Goal: Task Accomplishment & Management: Manage account settings

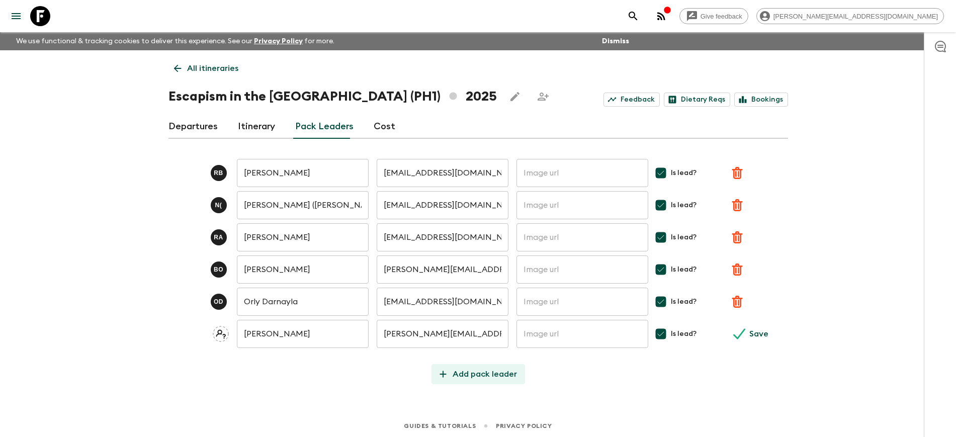
scroll to position [3, 0]
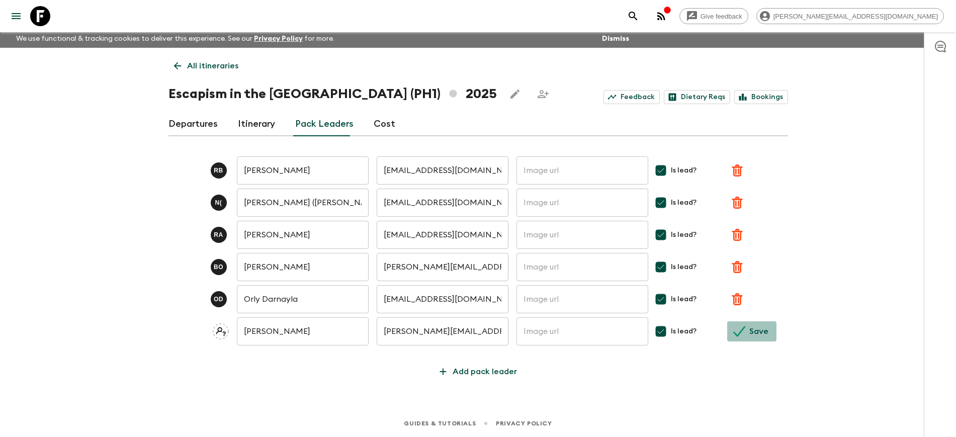
click at [748, 326] on button "Save" at bounding box center [751, 331] width 49 height 20
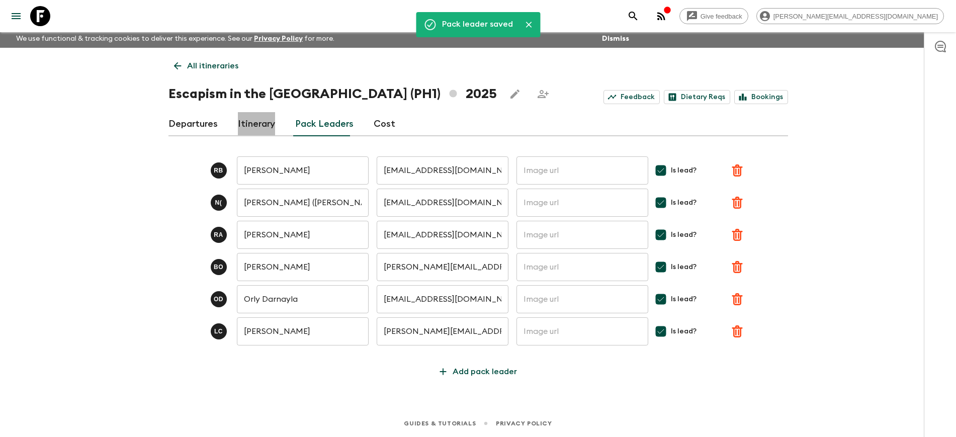
click at [249, 124] on link "Itinerary" at bounding box center [256, 124] width 37 height 24
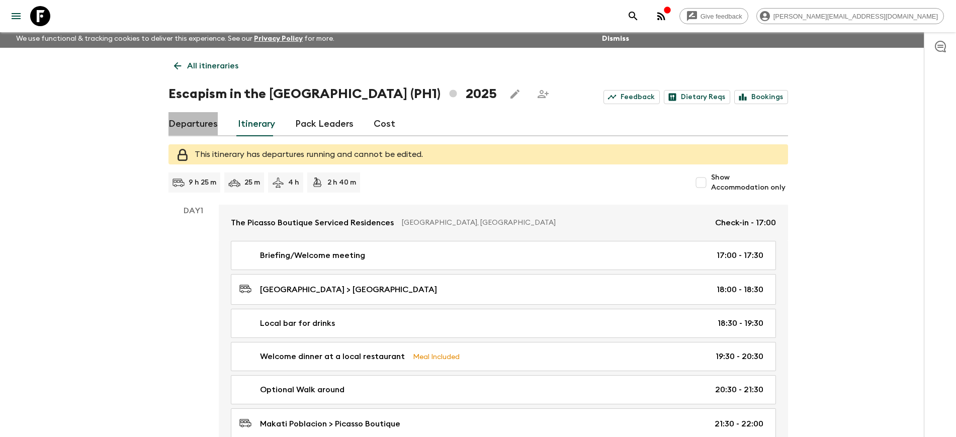
click at [203, 124] on link "Departures" at bounding box center [192, 124] width 49 height 24
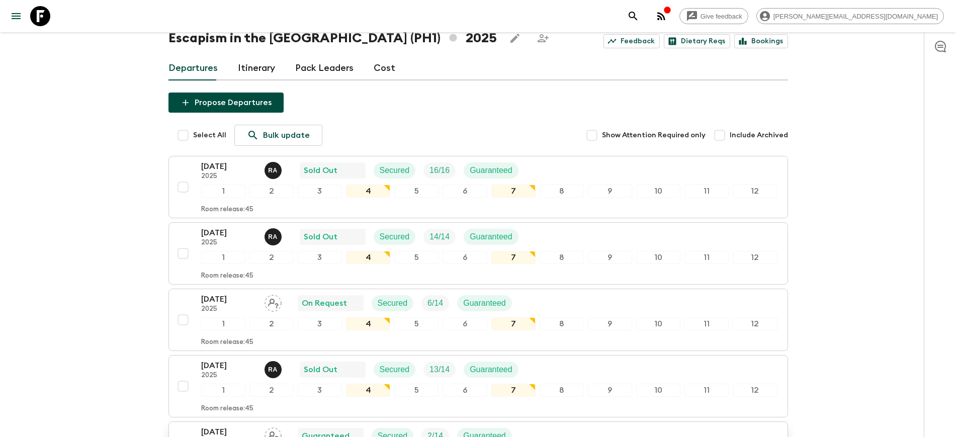
scroll to position [126, 0]
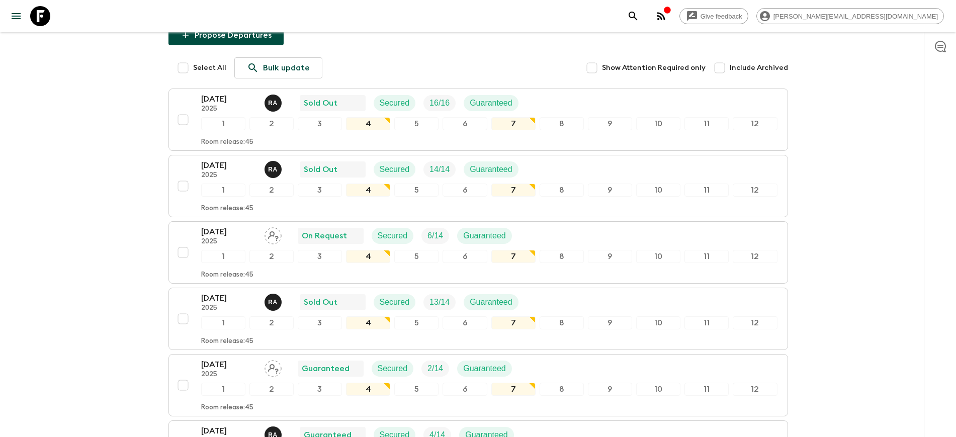
click at [74, 200] on div "Give feedback [PERSON_NAME][EMAIL_ADDRESS][DOMAIN_NAME] We use functional & tra…" at bounding box center [478, 356] width 956 height 965
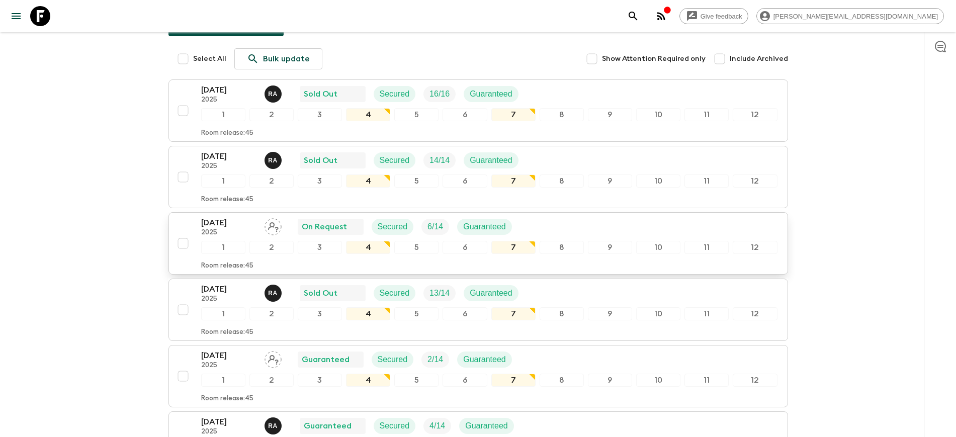
scroll to position [251, 0]
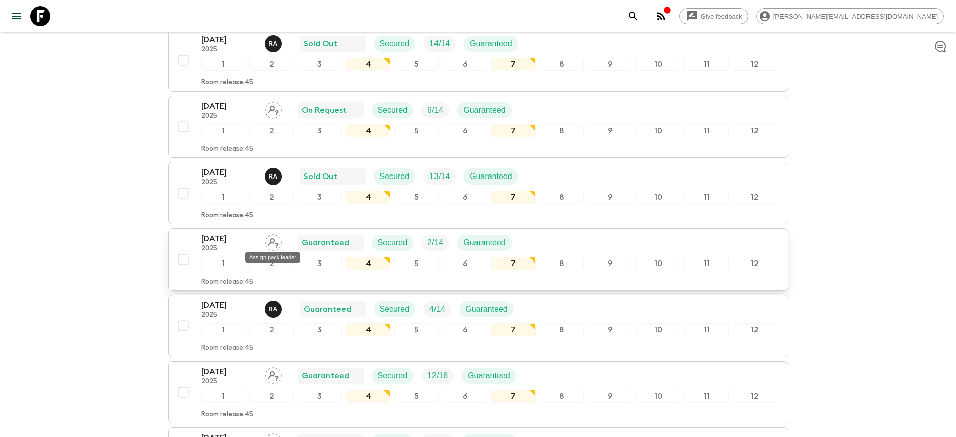
click at [271, 244] on icon "Assign pack leader" at bounding box center [272, 242] width 17 height 17
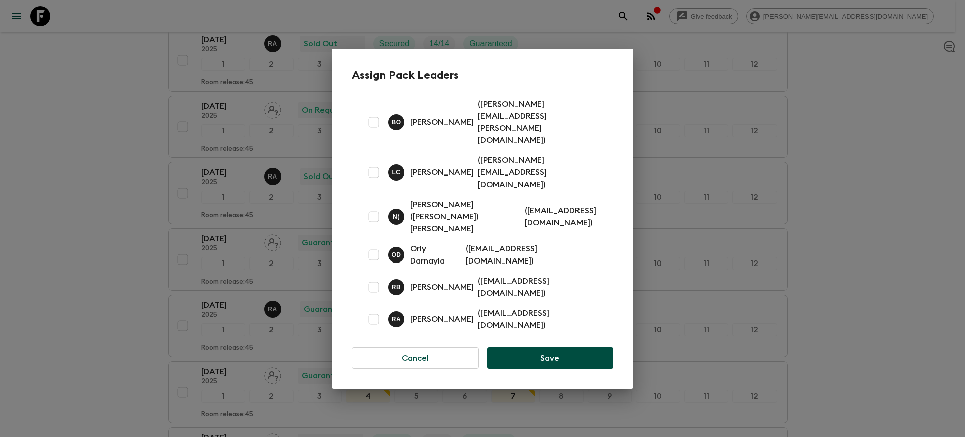
click at [447, 173] on p "[PERSON_NAME]" at bounding box center [442, 172] width 64 height 12
click at [380, 170] on input "checkbox" at bounding box center [374, 172] width 20 height 20
checkbox input "true"
click at [543, 347] on button "Save" at bounding box center [550, 357] width 126 height 21
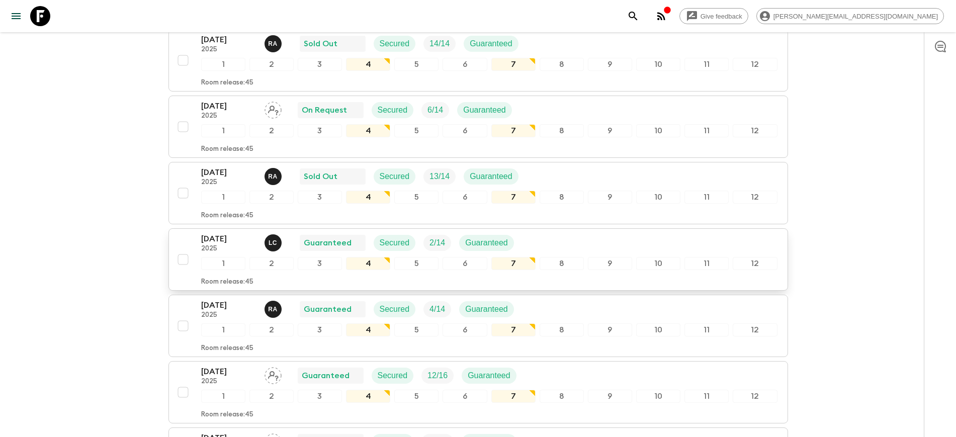
scroll to position [314, 0]
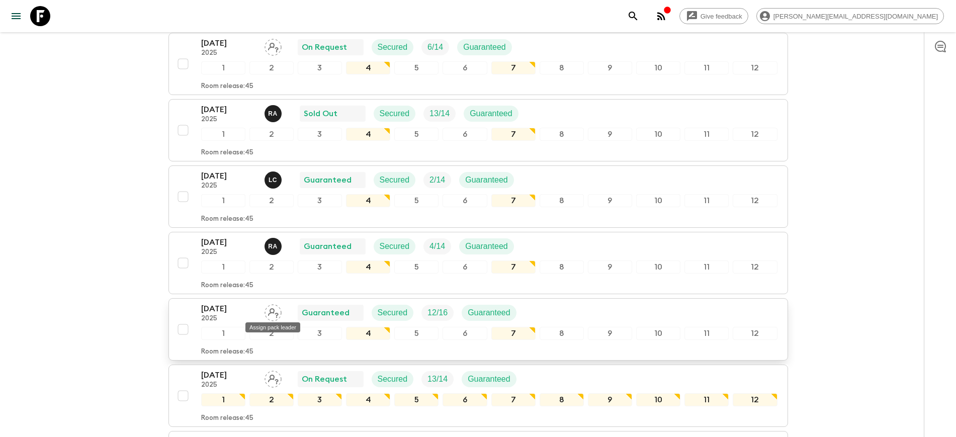
click at [271, 314] on icon "Assign pack leader" at bounding box center [272, 312] width 17 height 17
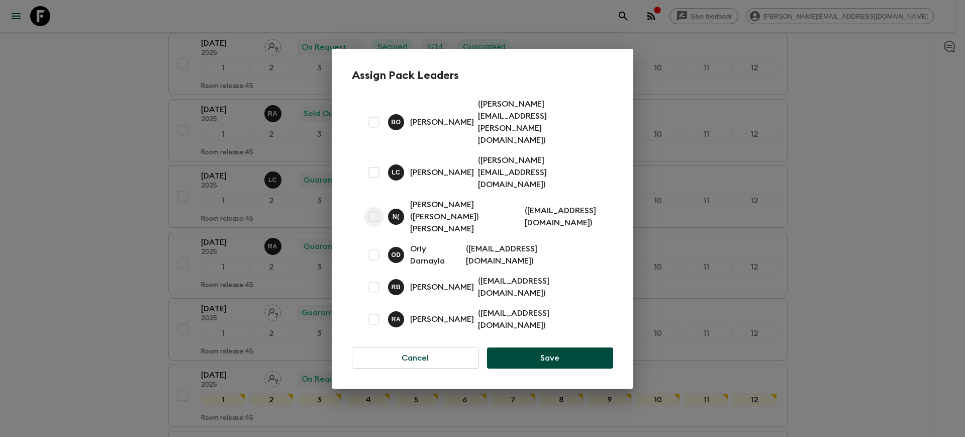
click at [374, 207] on input "checkbox" at bounding box center [374, 217] width 20 height 20
checkbox input "true"
click at [543, 347] on button "Save" at bounding box center [550, 357] width 126 height 21
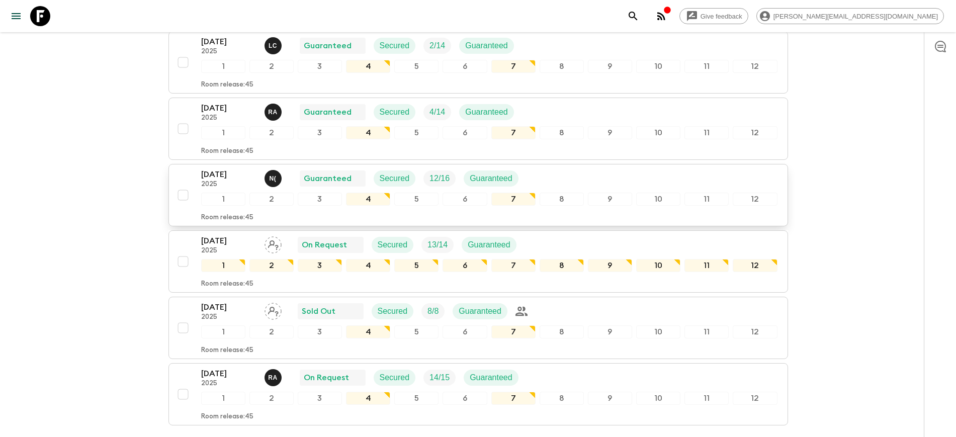
scroll to position [503, 0]
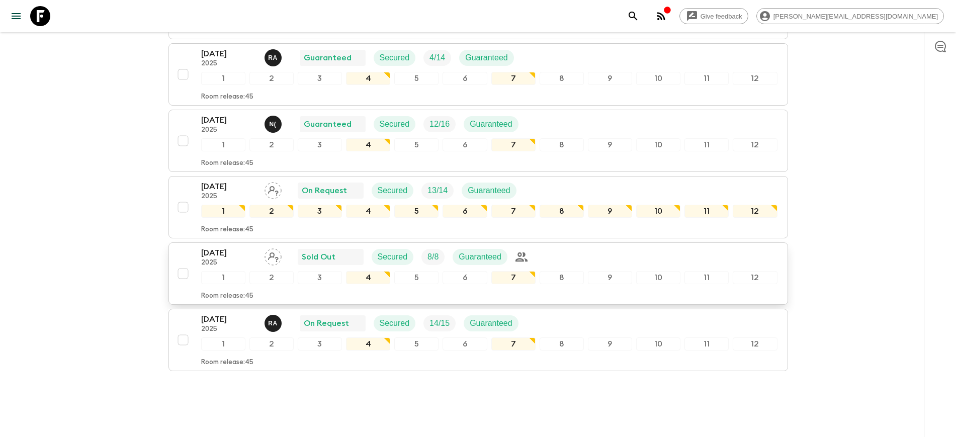
click at [271, 257] on icon "Assign pack leader" at bounding box center [273, 257] width 11 height 10
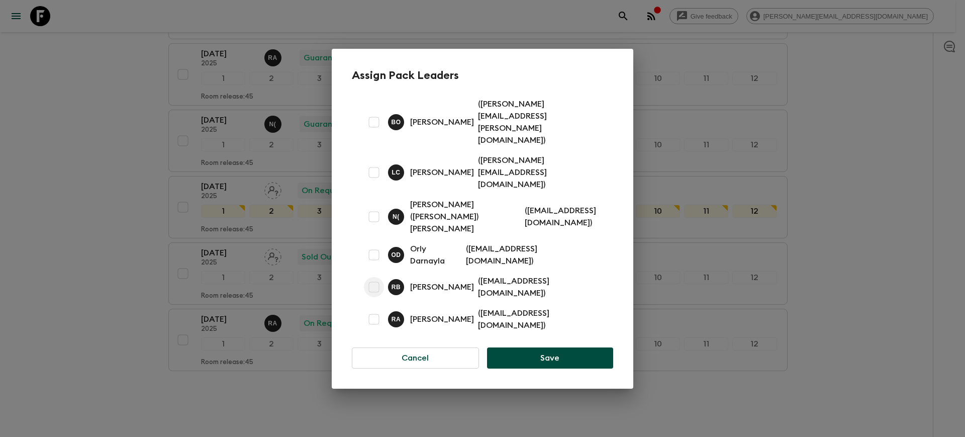
click at [373, 277] on input "checkbox" at bounding box center [374, 287] width 20 height 20
checkbox input "true"
click at [522, 347] on button "Save" at bounding box center [550, 357] width 126 height 21
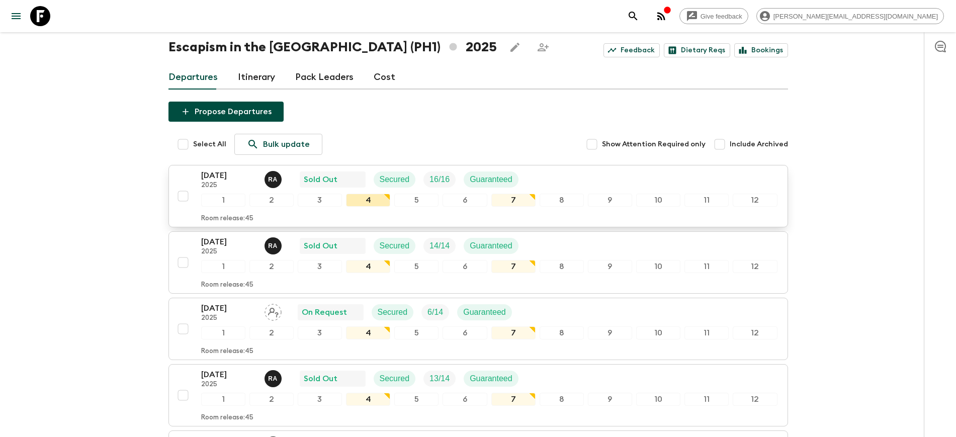
scroll to position [0, 0]
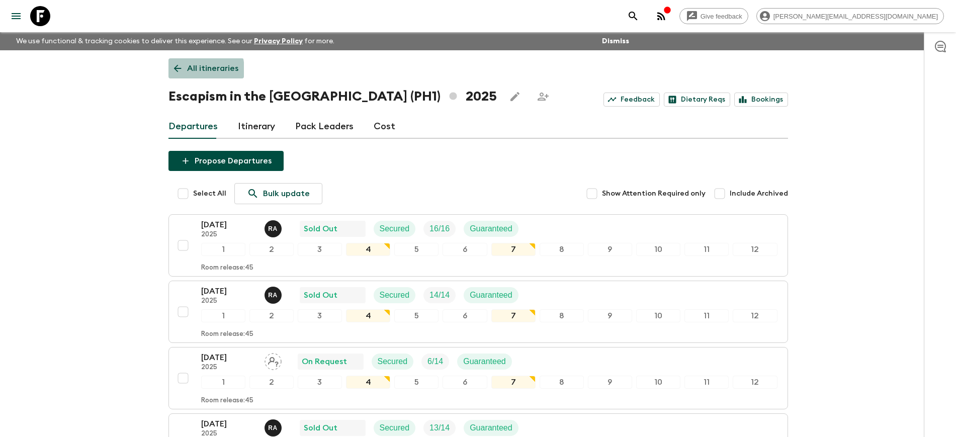
click at [177, 70] on icon at bounding box center [177, 68] width 11 height 11
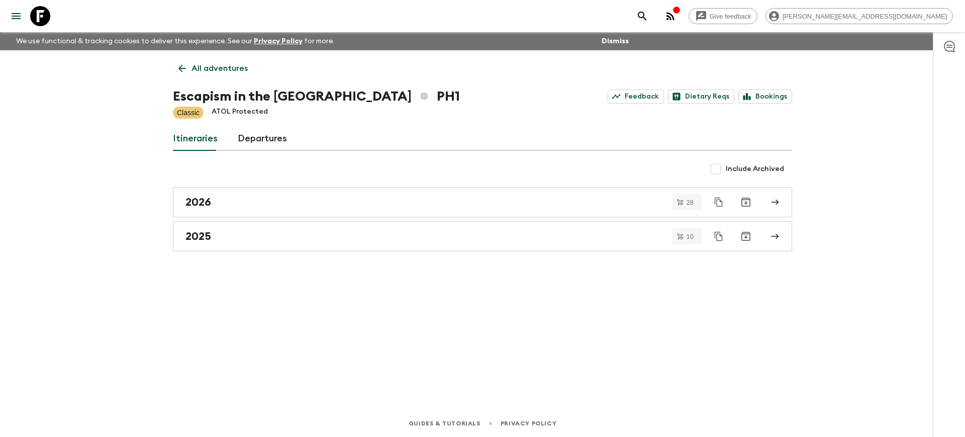
click at [191, 67] on link "All adventures" at bounding box center [213, 68] width 80 height 20
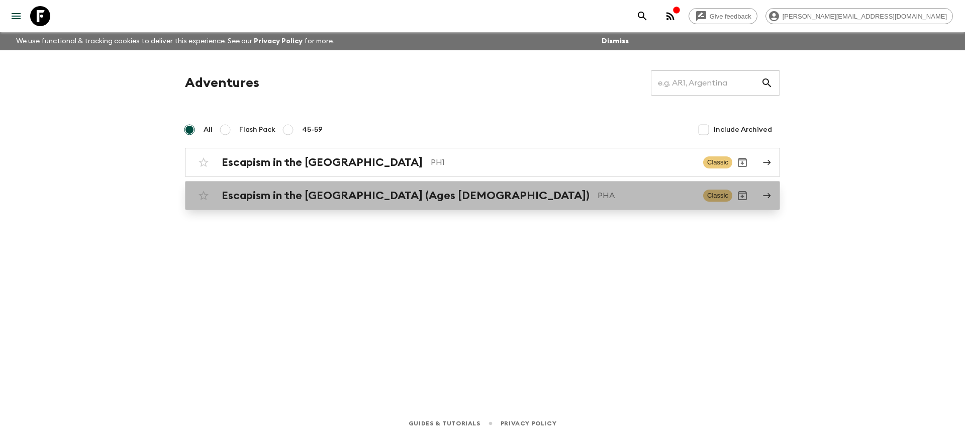
click at [361, 201] on h2 "Escapism in the [GEOGRAPHIC_DATA] (Ages [DEMOGRAPHIC_DATA])" at bounding box center [406, 195] width 368 height 13
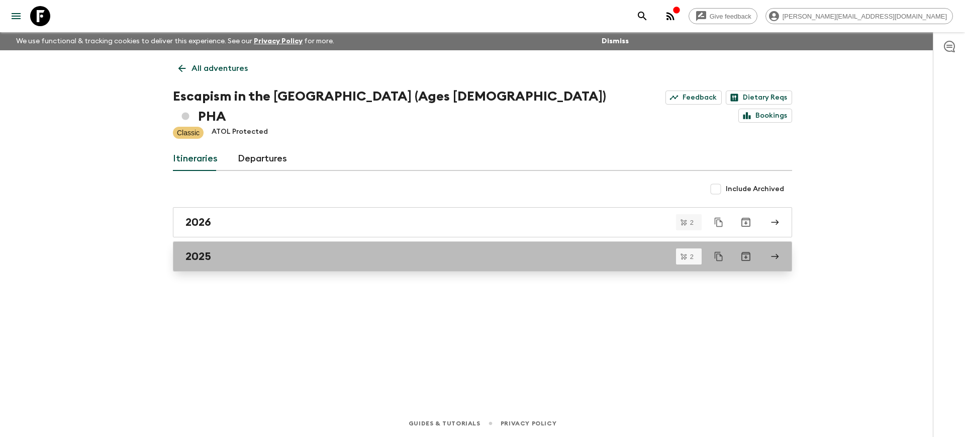
click at [240, 250] on div "2025" at bounding box center [472, 256] width 575 height 13
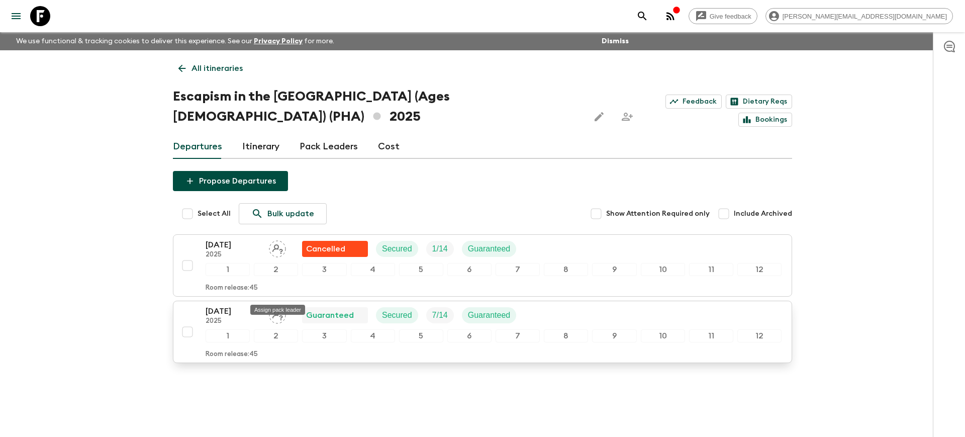
click at [278, 311] on icon "Assign pack leader" at bounding box center [277, 316] width 11 height 10
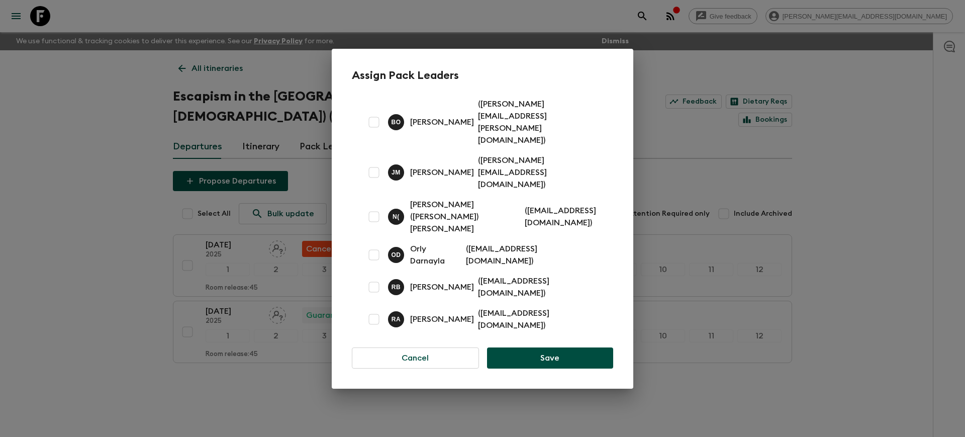
click at [381, 245] on input "checkbox" at bounding box center [374, 255] width 20 height 20
checkbox input "true"
click at [523, 347] on button "Save" at bounding box center [550, 357] width 126 height 21
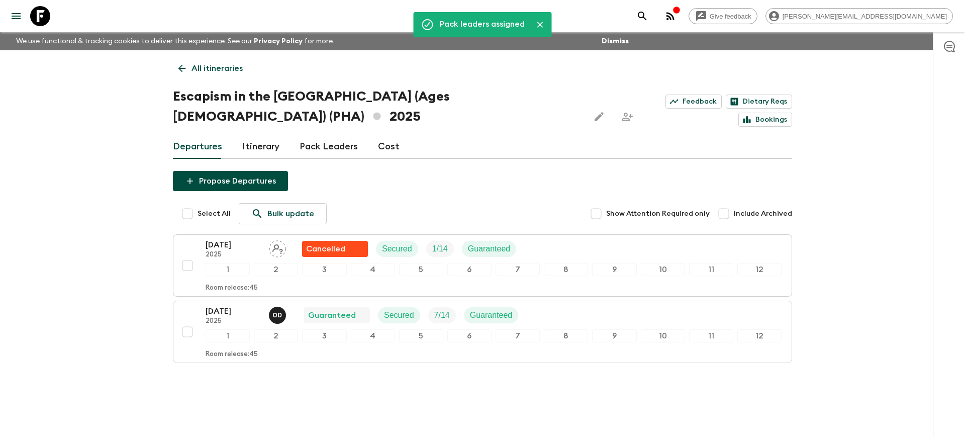
click at [337, 135] on link "Pack Leaders" at bounding box center [329, 147] width 58 height 24
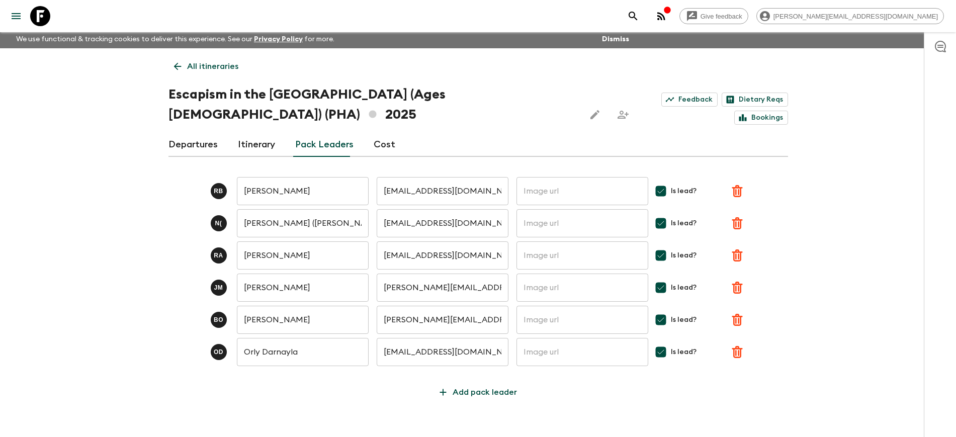
scroll to position [3, 0]
click at [461, 386] on p "Add pack leader" at bounding box center [484, 392] width 64 height 12
click at [308, 369] on input "text" at bounding box center [303, 383] width 132 height 28
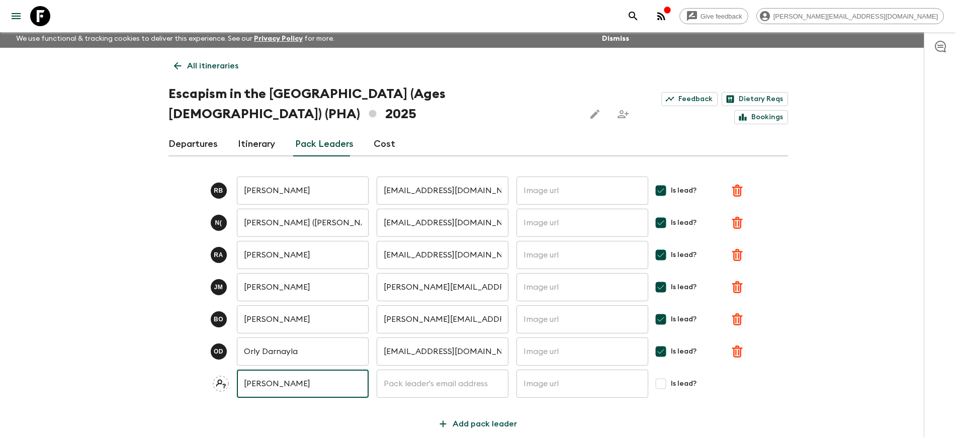
type input "[PERSON_NAME]"
click at [418, 369] on input "text" at bounding box center [443, 383] width 132 height 28
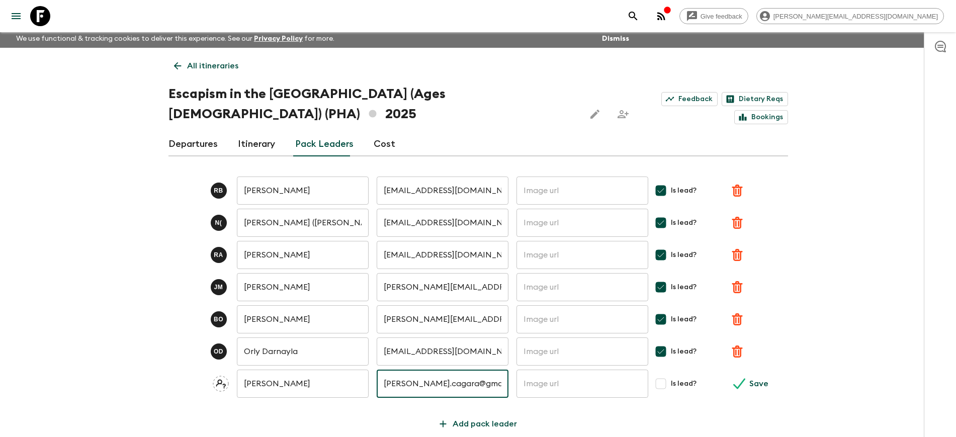
type input "[PERSON_NAME][EMAIL_ADDRESS][DOMAIN_NAME]"
click at [658, 374] on input "Is lead?" at bounding box center [660, 384] width 20 height 20
checkbox input "true"
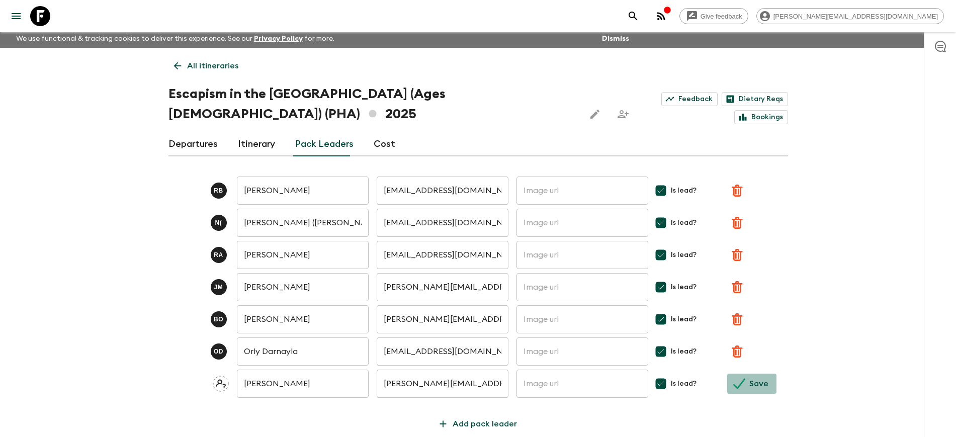
click at [750, 378] on p "Save" at bounding box center [758, 384] width 19 height 12
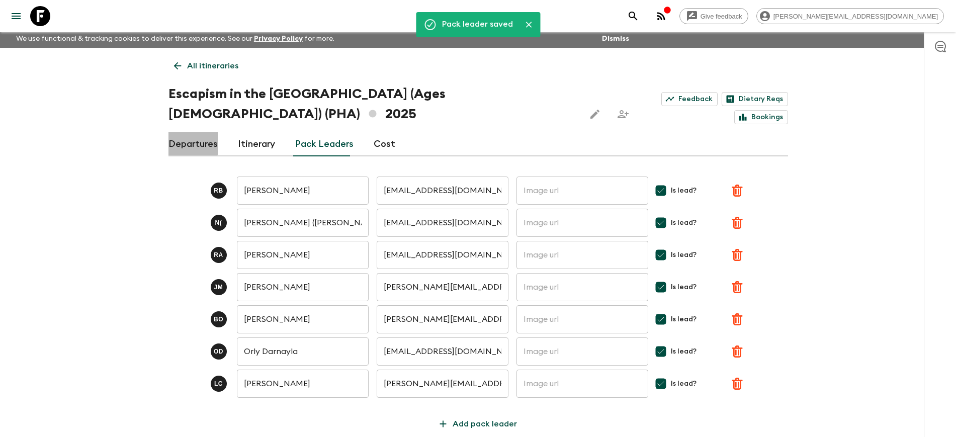
click at [187, 132] on link "Departures" at bounding box center [192, 144] width 49 height 24
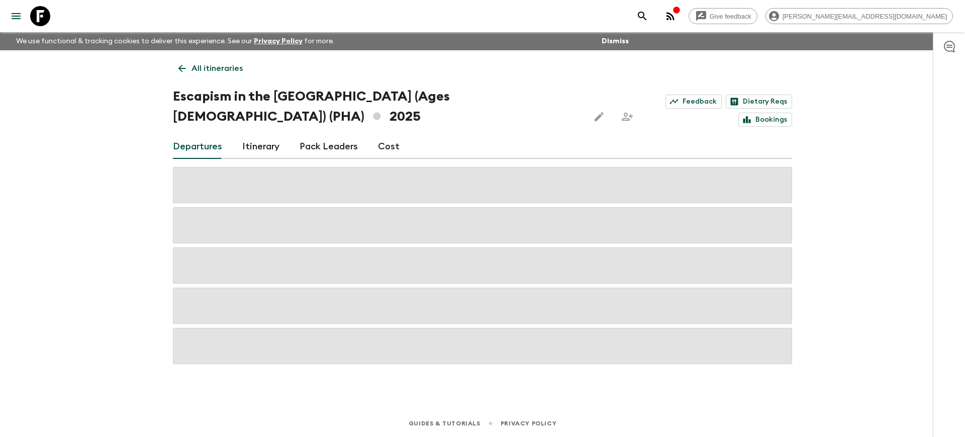
click at [209, 72] on p "All itineraries" at bounding box center [217, 68] width 51 height 12
